Goal: Information Seeking & Learning: Learn about a topic

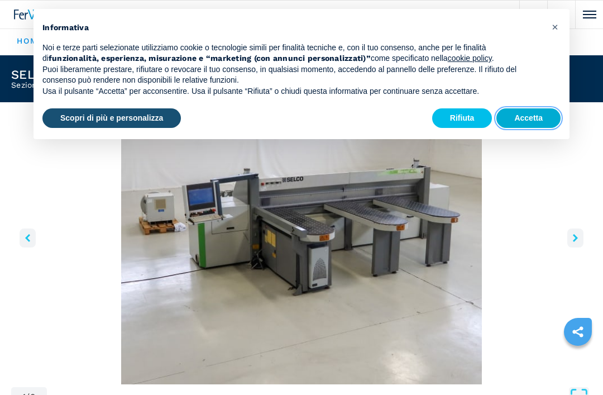
click at [524, 116] on button "Accetta" at bounding box center [528, 118] width 64 height 20
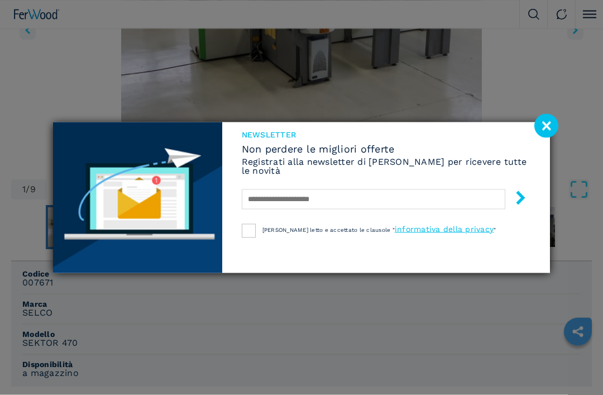
scroll to position [212, 0]
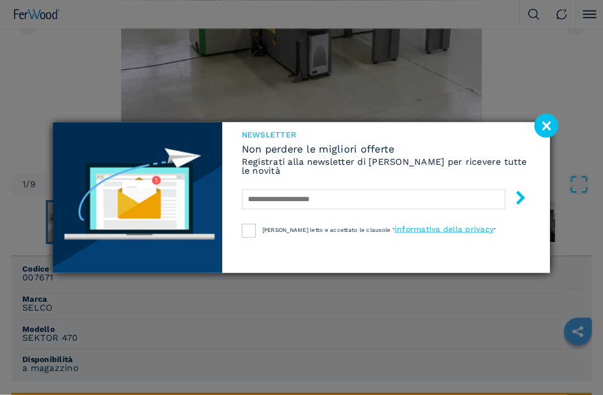
click at [538, 138] on image at bounding box center [546, 126] width 24 height 24
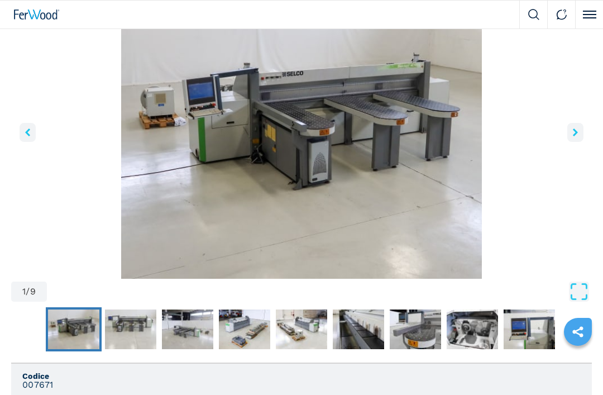
scroll to position [104, 0]
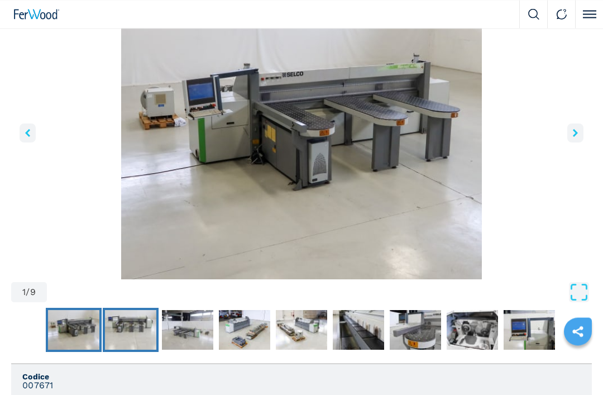
click at [138, 332] on img "Go to Slide 2" at bounding box center [130, 330] width 51 height 40
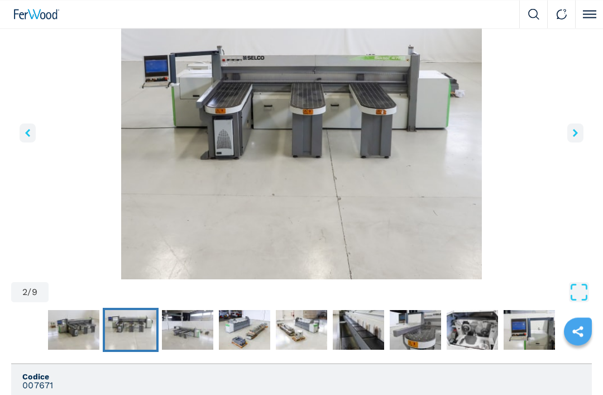
scroll to position [105, 0]
click at [195, 324] on img "Go to Slide 3" at bounding box center [187, 330] width 51 height 40
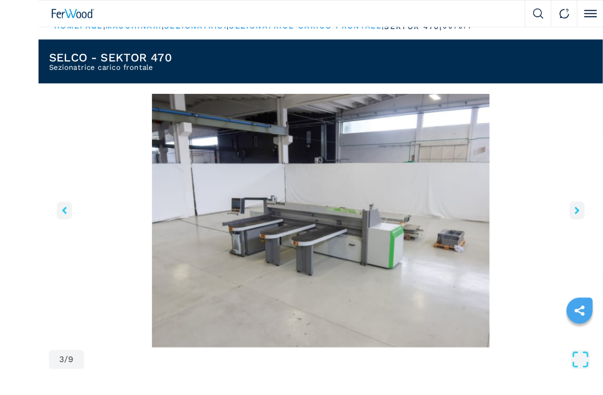
scroll to position [41, 0]
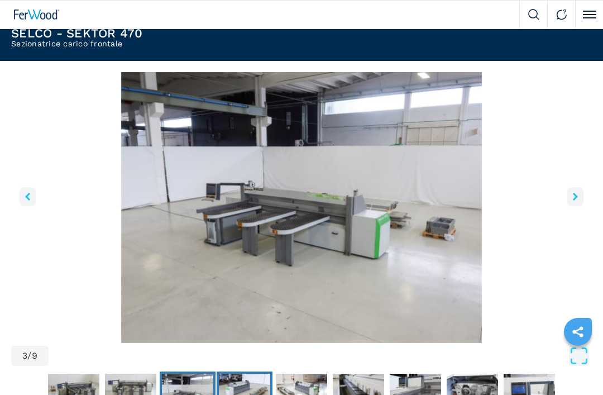
click at [250, 394] on img "Go to Slide 4" at bounding box center [244, 393] width 51 height 40
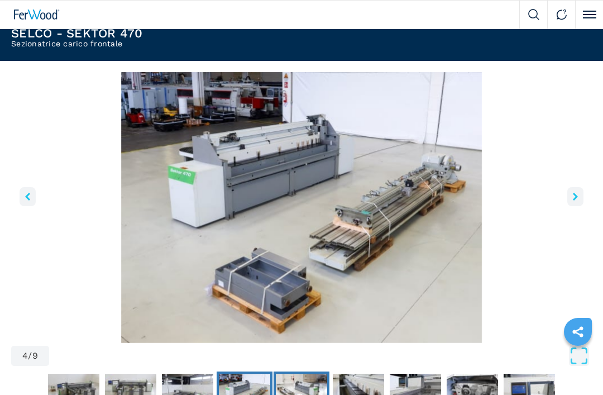
click at [302, 394] on img "Go to Slide 5" at bounding box center [301, 393] width 51 height 40
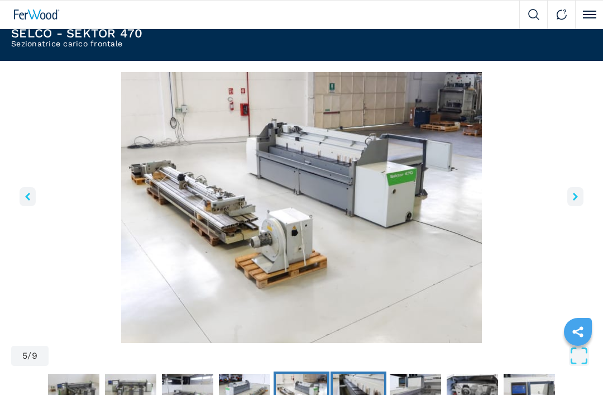
click at [359, 394] on img "Go to Slide 6" at bounding box center [358, 393] width 51 height 40
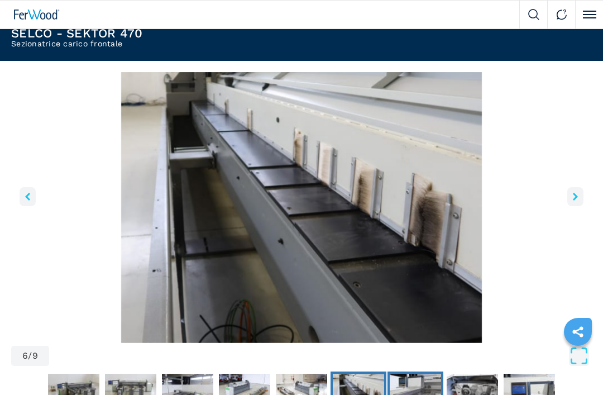
click at [418, 394] on img "Go to Slide 7" at bounding box center [415, 393] width 51 height 40
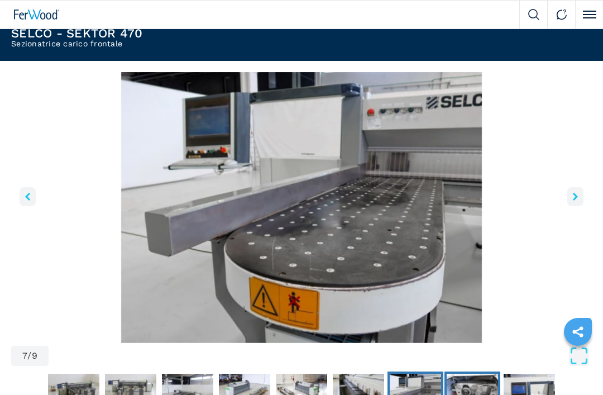
click at [468, 394] on img "Go to Slide 8" at bounding box center [472, 393] width 51 height 40
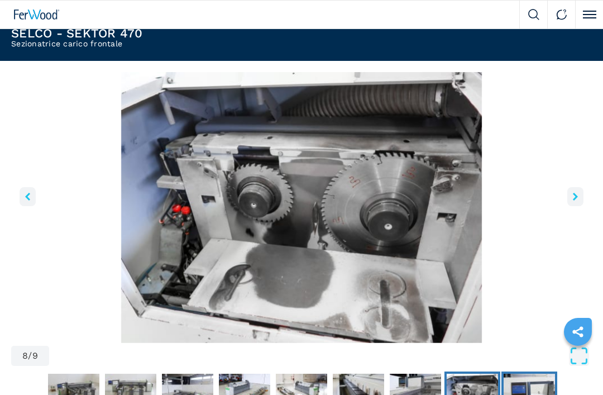
click at [534, 394] on img "Go to Slide 9" at bounding box center [528, 393] width 51 height 40
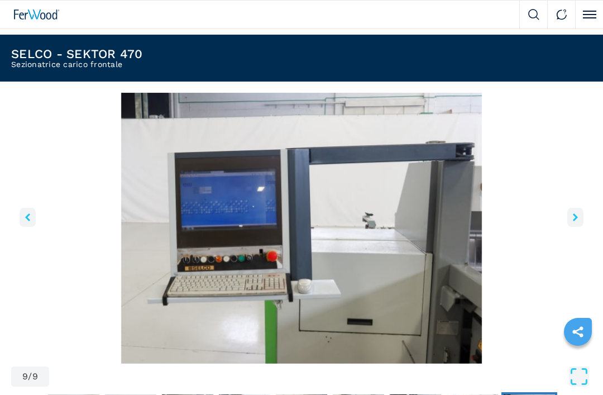
scroll to position [0, 0]
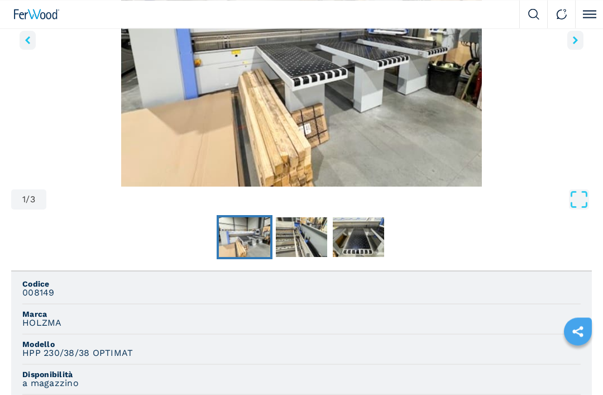
scroll to position [198, 0]
click at [299, 234] on img "Go to Slide 2" at bounding box center [301, 237] width 51 height 40
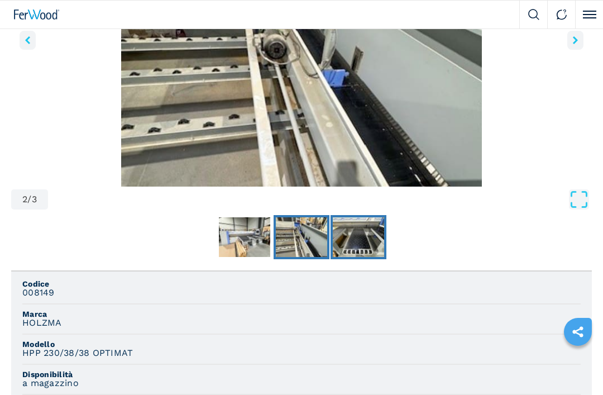
click at [354, 243] on img "Go to Slide 3" at bounding box center [358, 237] width 51 height 40
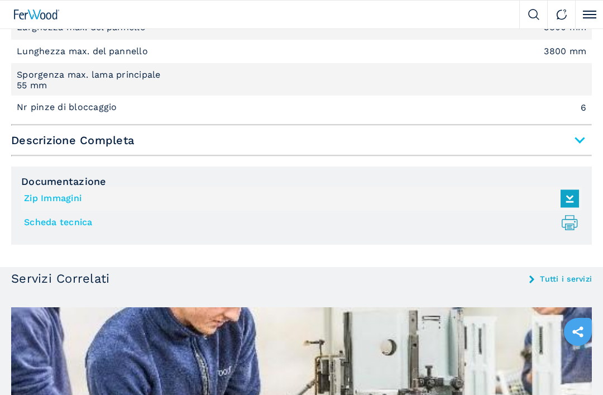
scroll to position [804, 0]
click at [55, 220] on link "Scheda tecnica .prefix__st0{stroke-linecap:round;stroke-linejoin:round}.prefix_…" at bounding box center [298, 223] width 549 height 18
